Goal: Navigation & Orientation: Find specific page/section

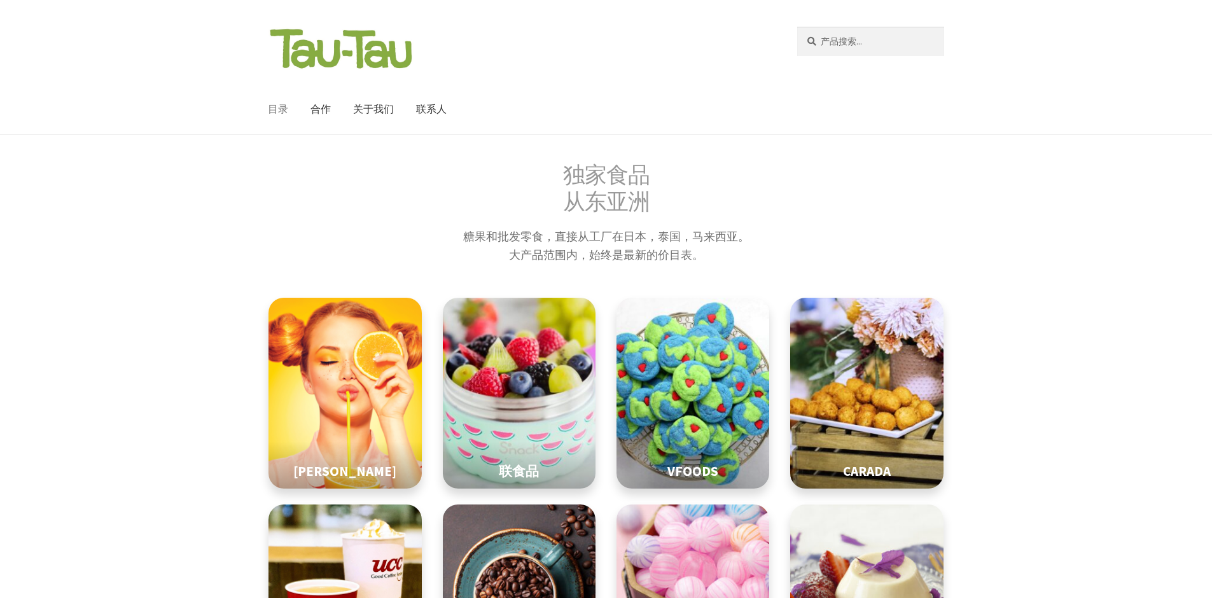
click at [271, 116] on link "目录" at bounding box center [278, 110] width 41 height 50
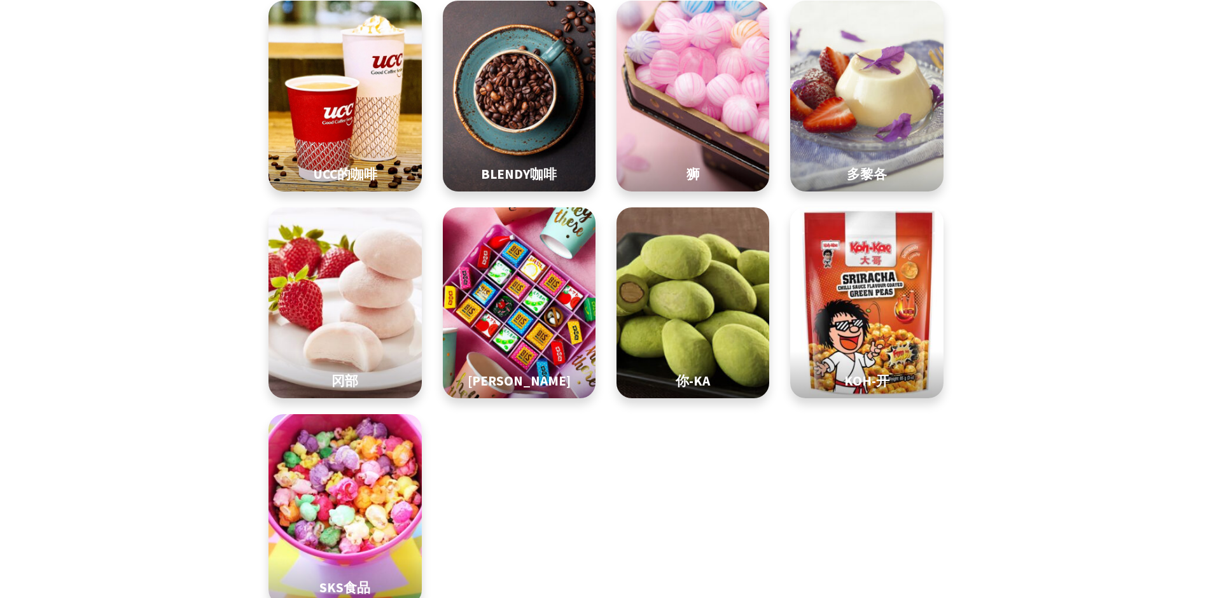
scroll to position [573, 0]
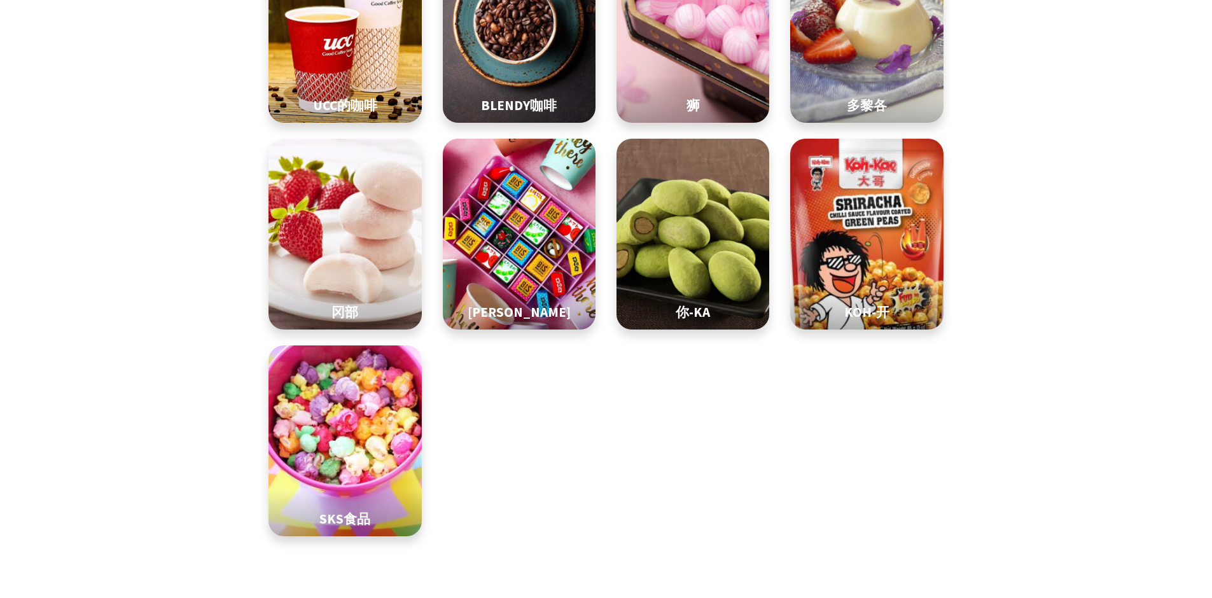
click at [856, 256] on img at bounding box center [867, 234] width 192 height 239
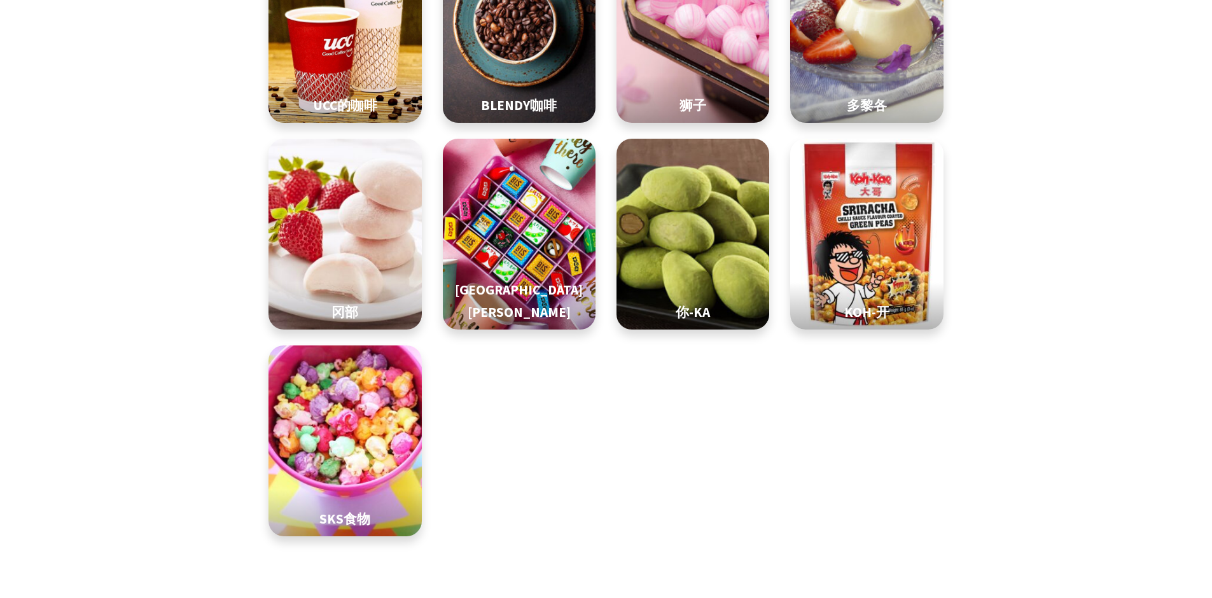
scroll to position [318, 0]
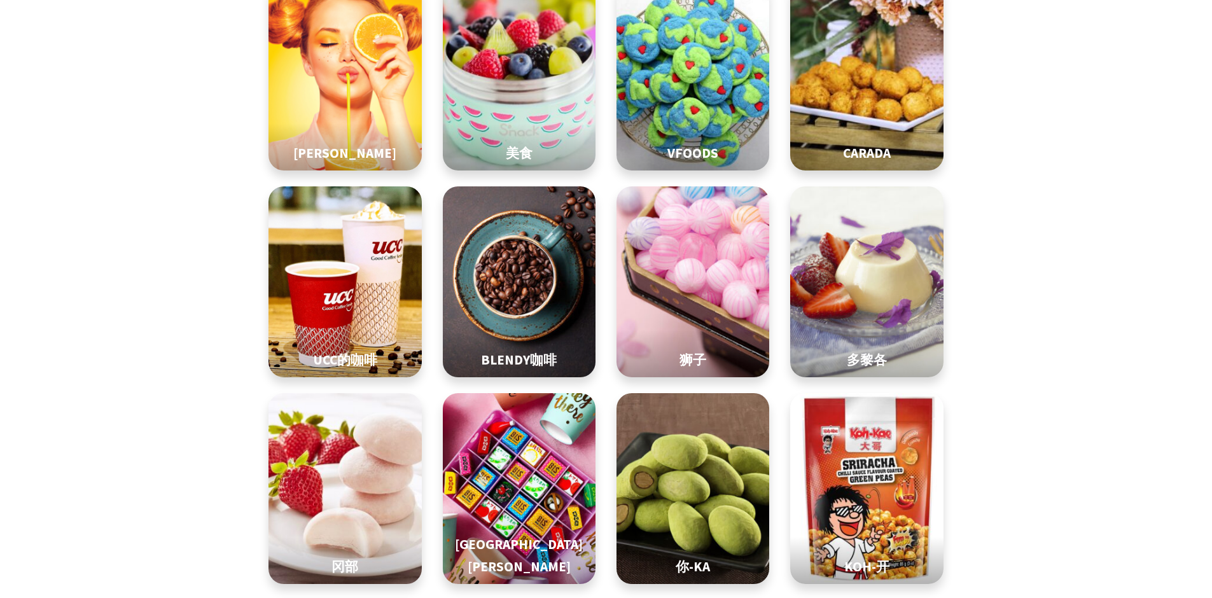
click at [876, 105] on img at bounding box center [867, 75] width 192 height 239
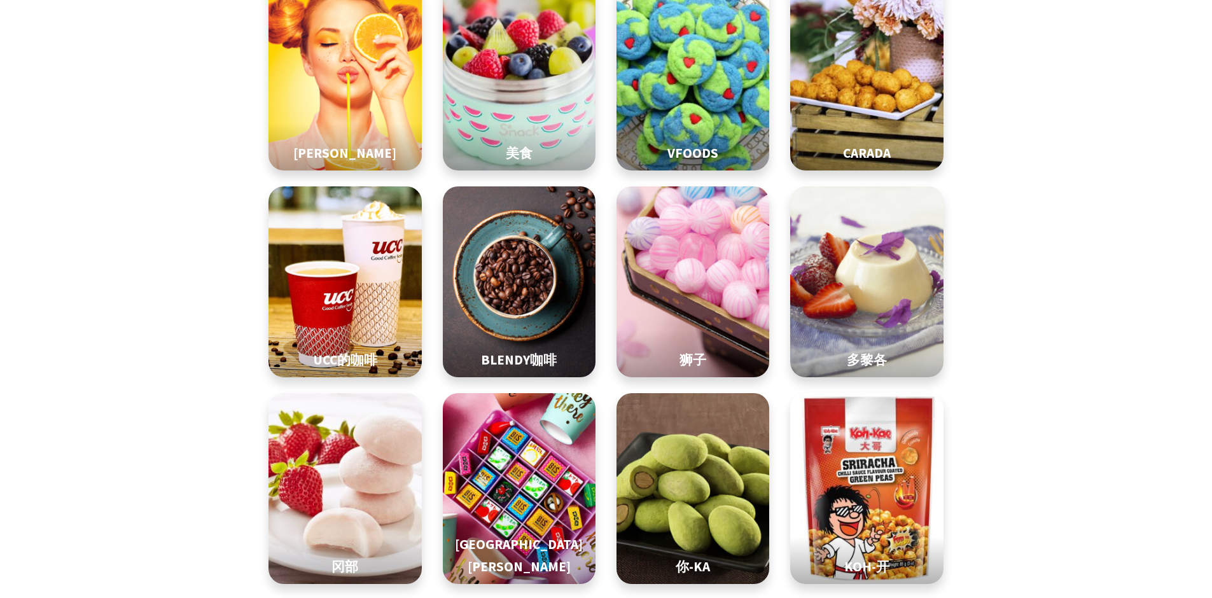
click at [654, 85] on img at bounding box center [694, 75] width 192 height 239
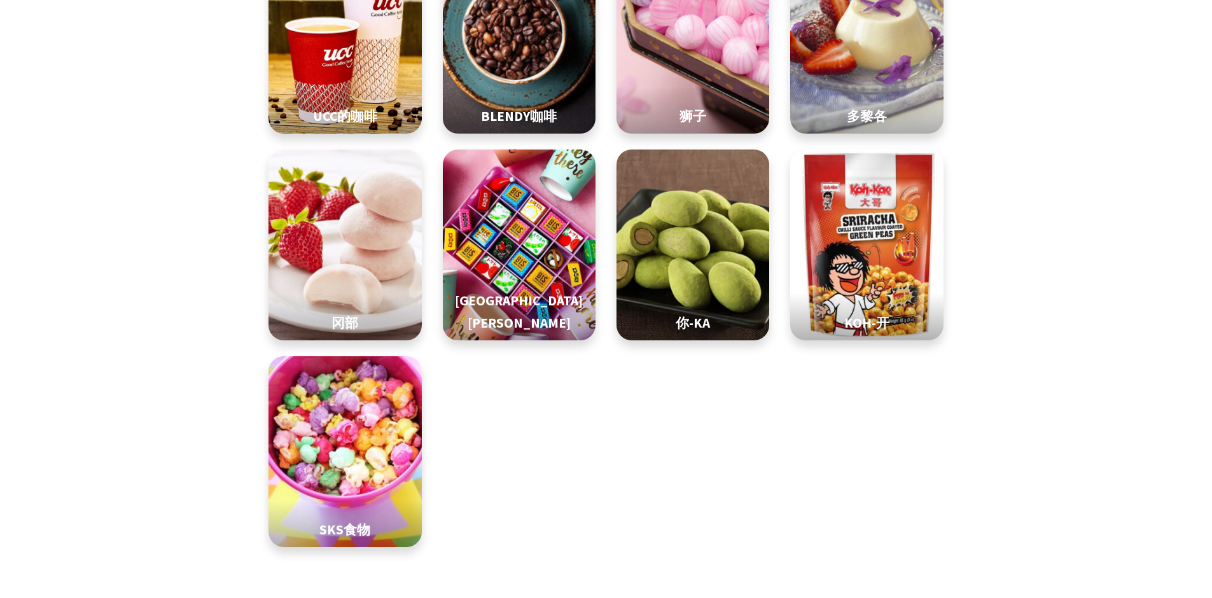
scroll to position [573, 0]
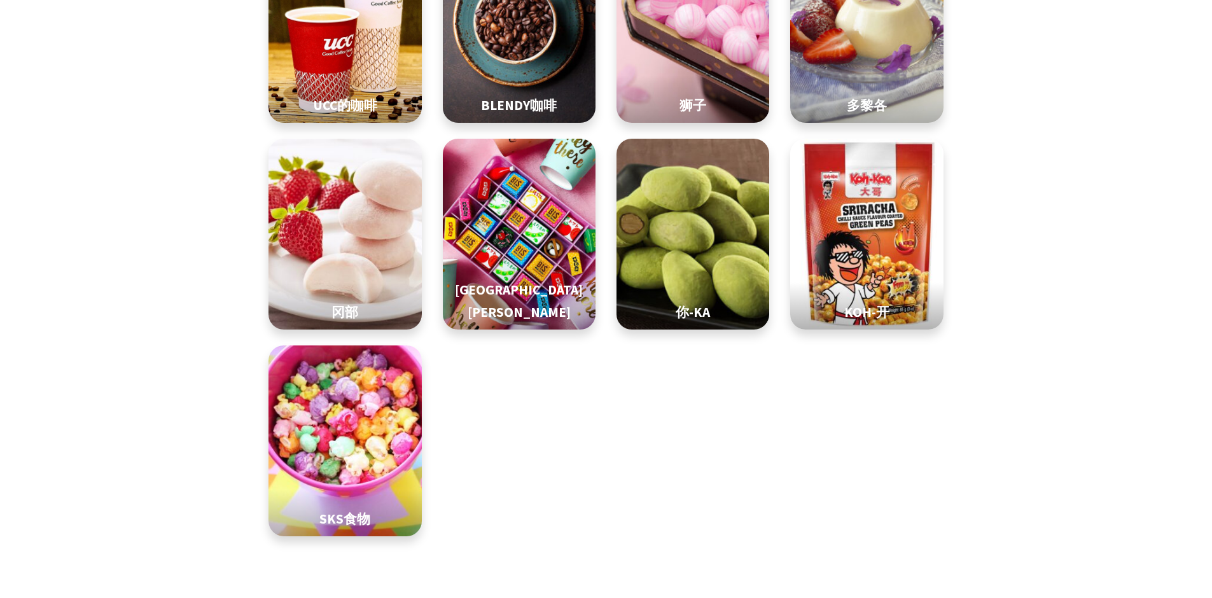
click at [682, 246] on img at bounding box center [694, 234] width 192 height 239
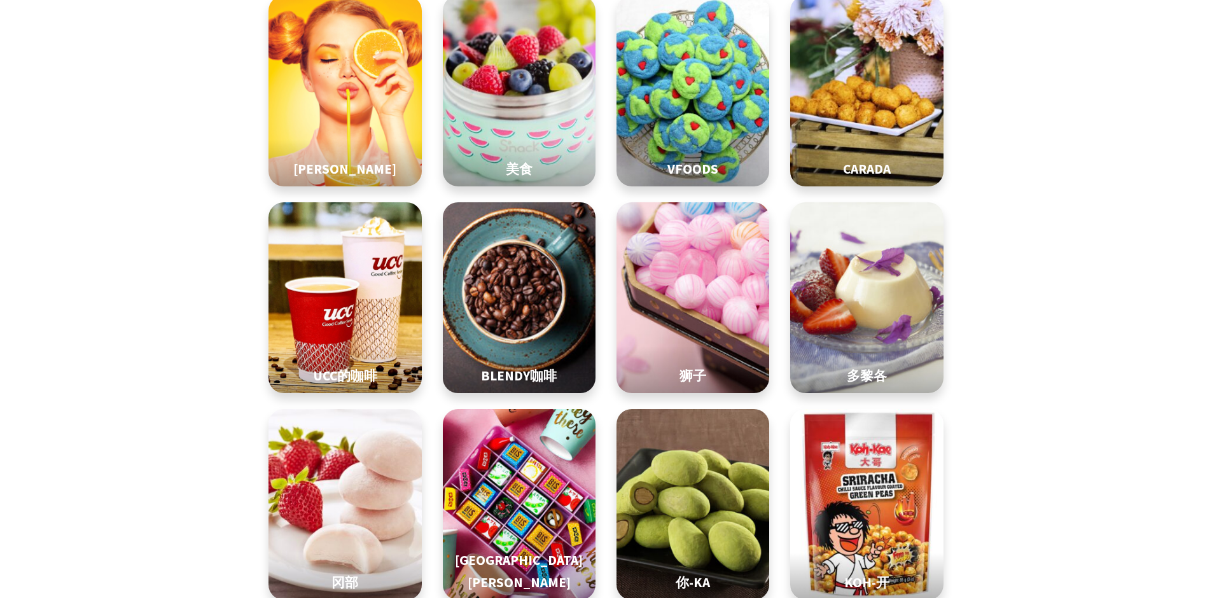
scroll to position [0, 0]
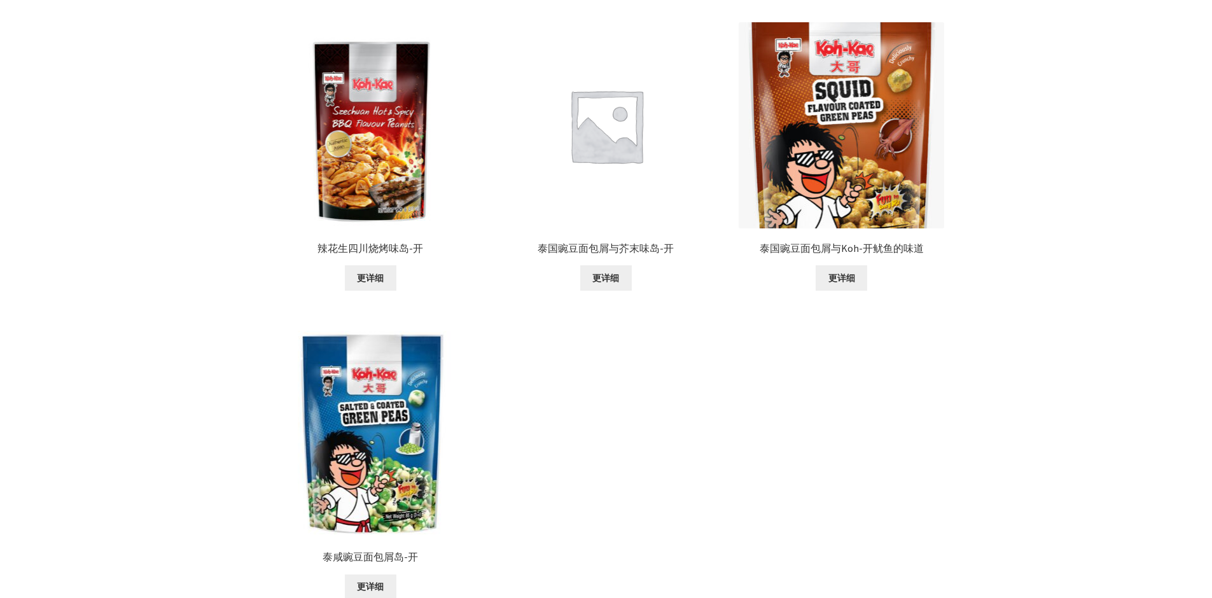
scroll to position [1839, 0]
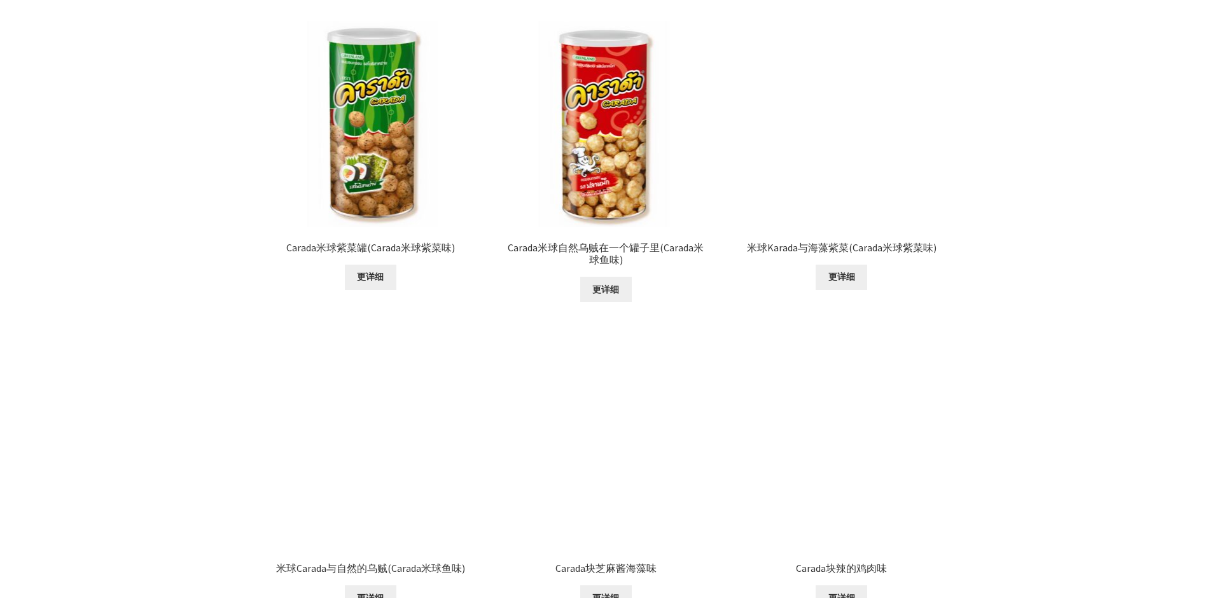
scroll to position [1341, 0]
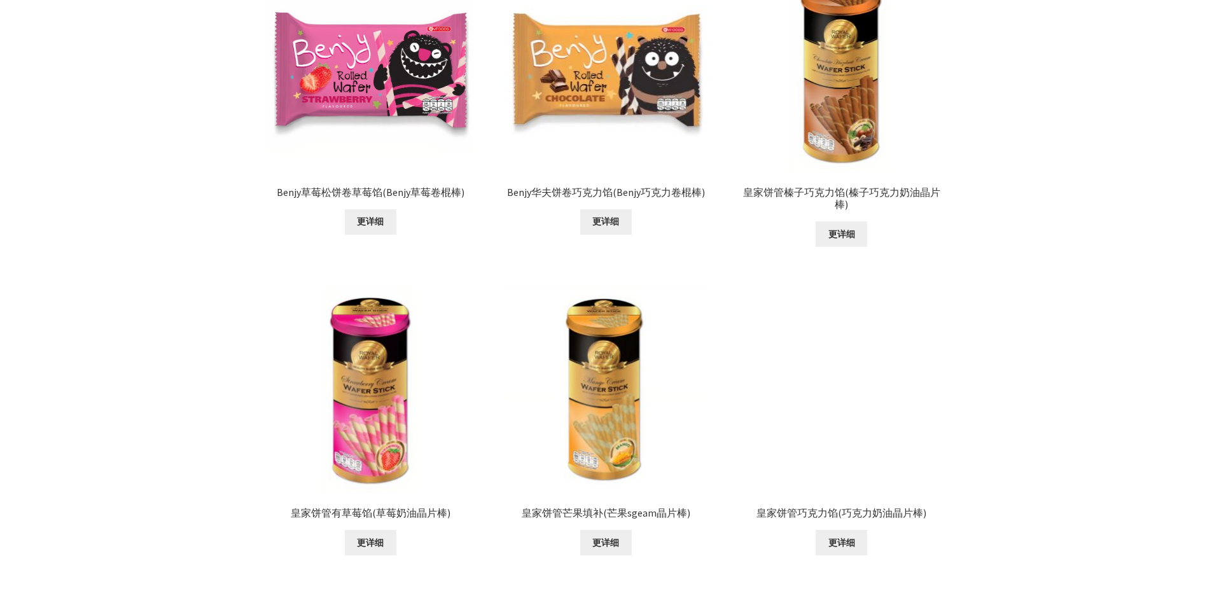
scroll to position [1558, 0]
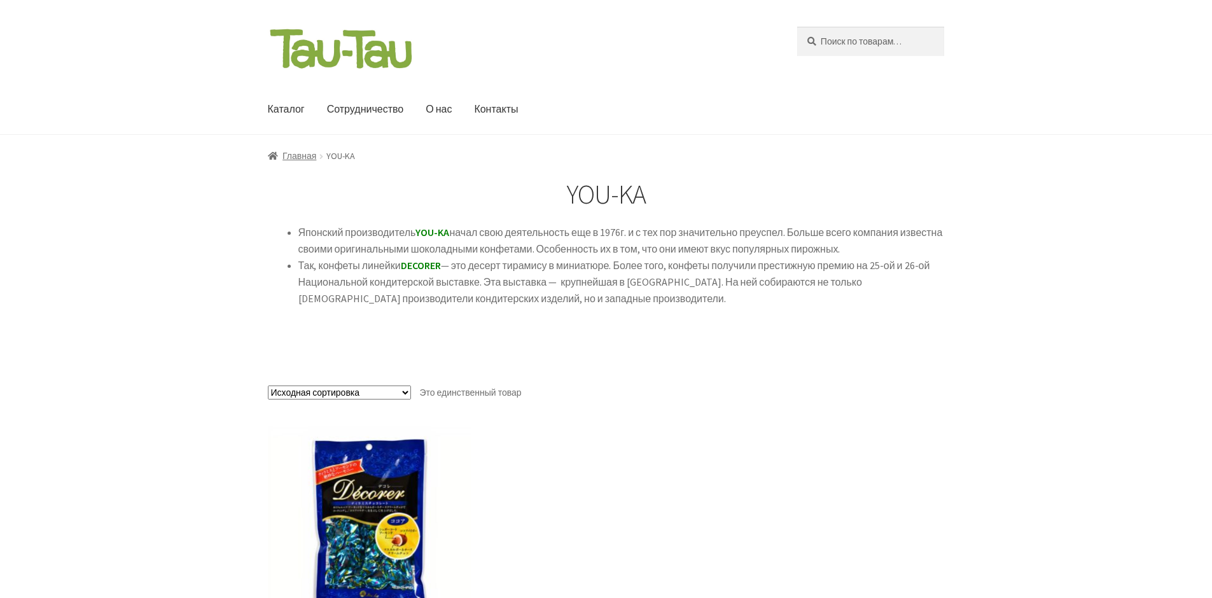
scroll to position [382, 0]
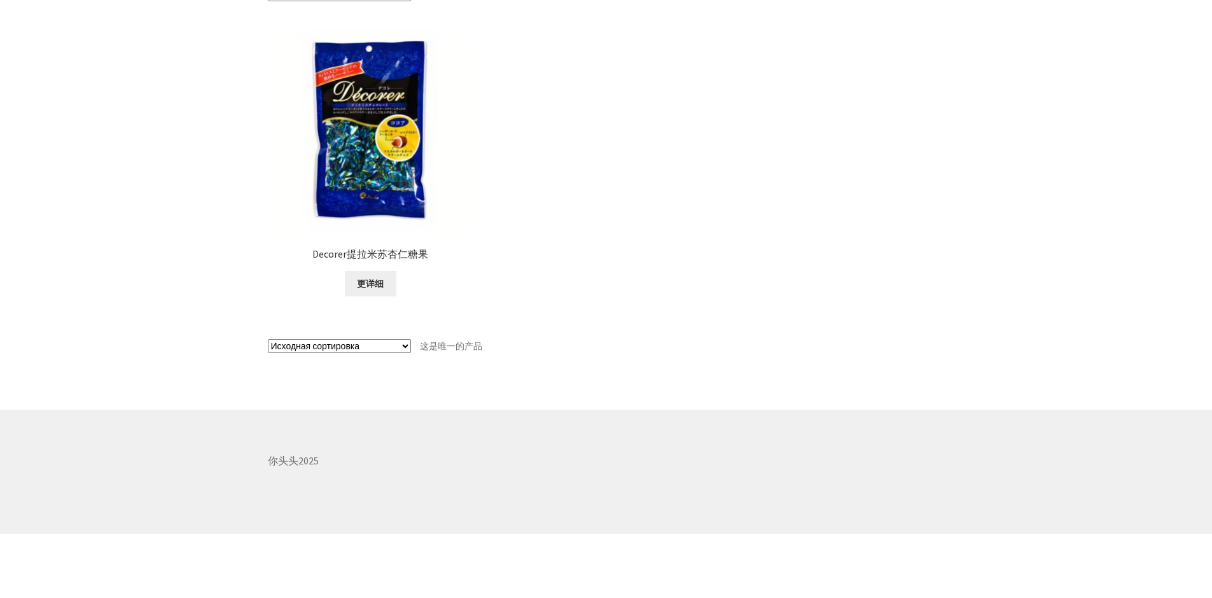
drag, startPoint x: 511, startPoint y: 246, endPoint x: 516, endPoint y: 239, distance: 8.7
